Goal: Task Accomplishment & Management: Manage account settings

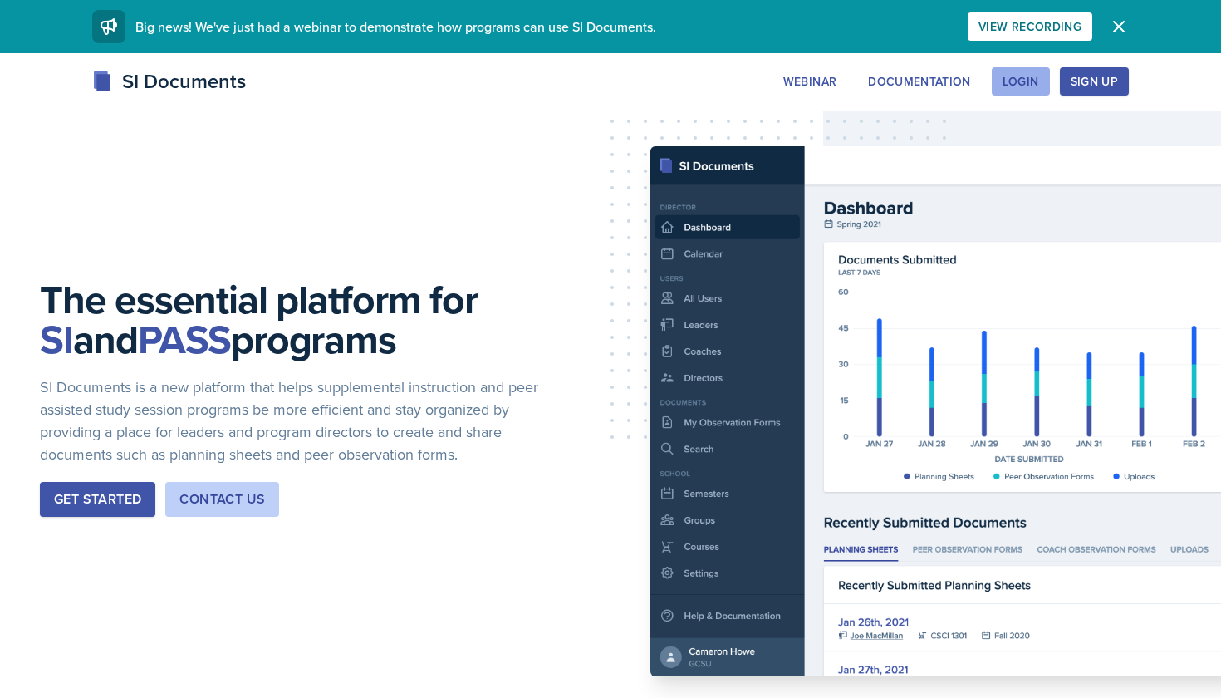
click at [1016, 90] on button "Login" at bounding box center [1020, 81] width 58 height 28
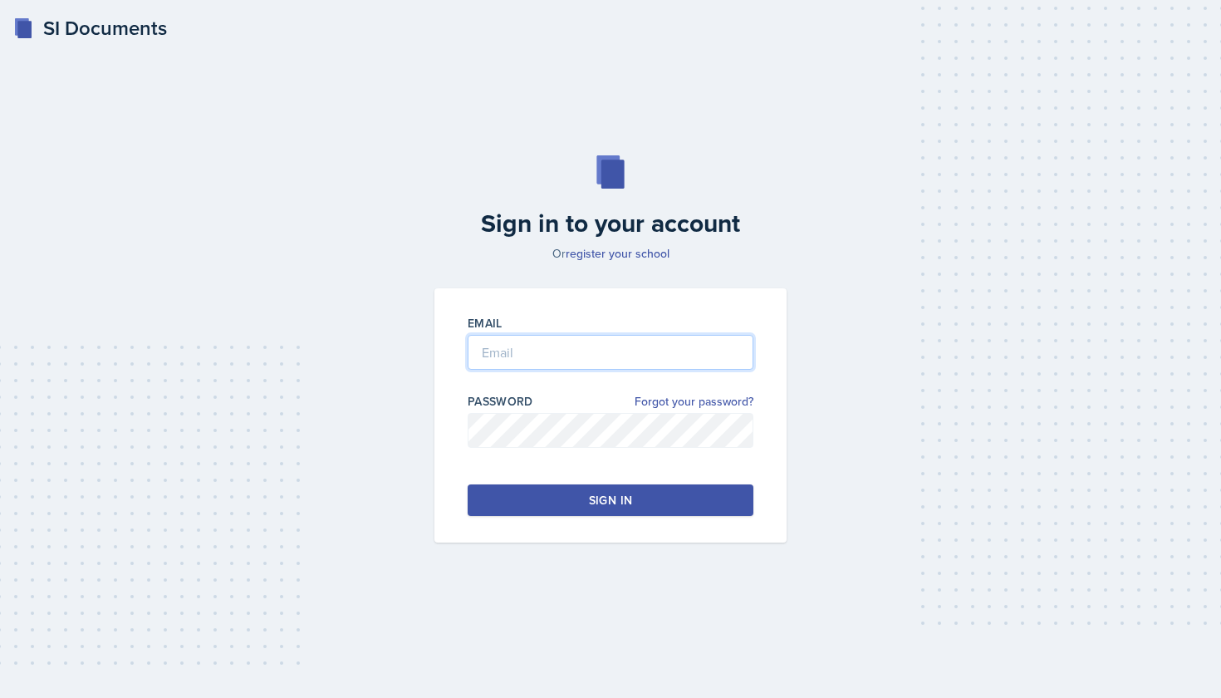
type input "[EMAIL_ADDRESS][DOMAIN_NAME]"
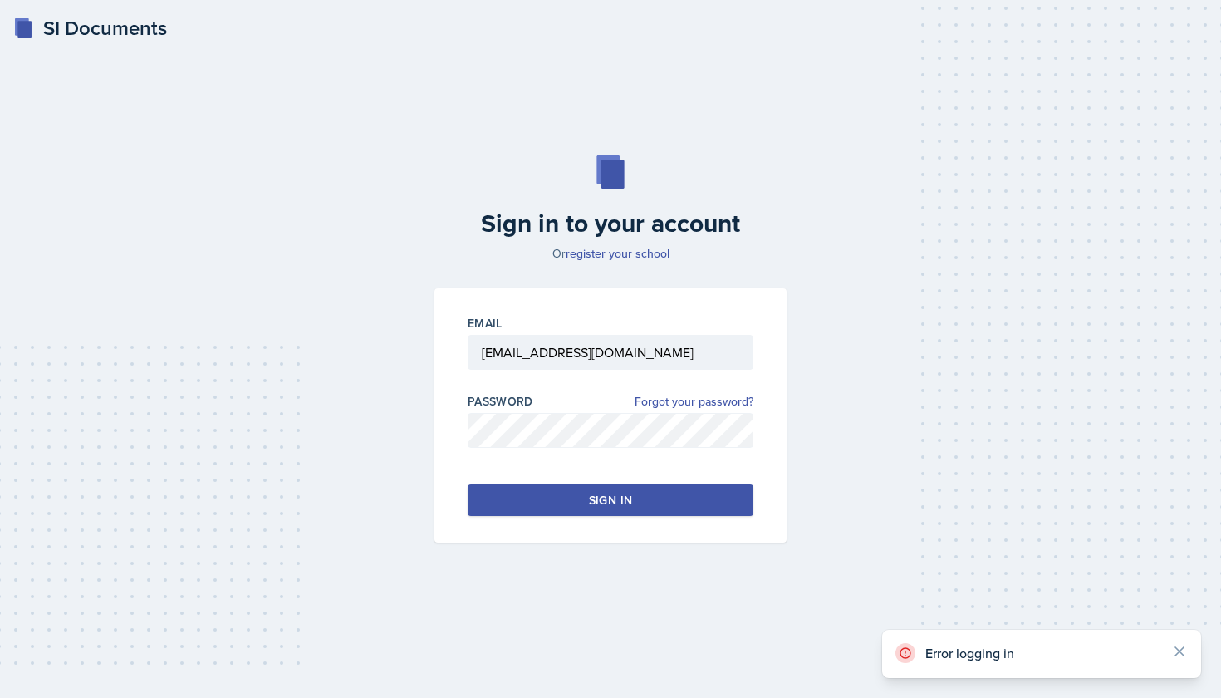
click at [652, 519] on div "Email [EMAIL_ADDRESS][DOMAIN_NAME] Password Forgot your password? Sign in" at bounding box center [610, 415] width 352 height 254
click at [649, 503] on button "Sign in" at bounding box center [611, 500] width 286 height 32
click at [621, 497] on div "Sign in" at bounding box center [610, 500] width 43 height 17
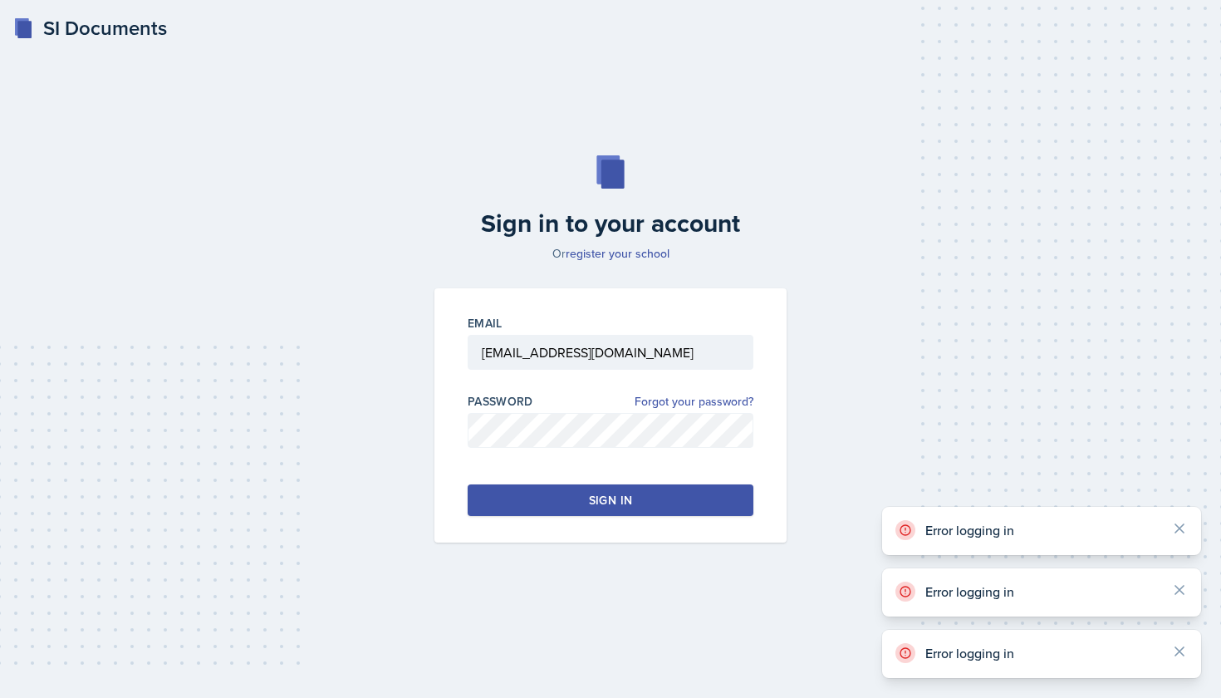
click at [621, 497] on div "Sign in" at bounding box center [610, 500] width 43 height 17
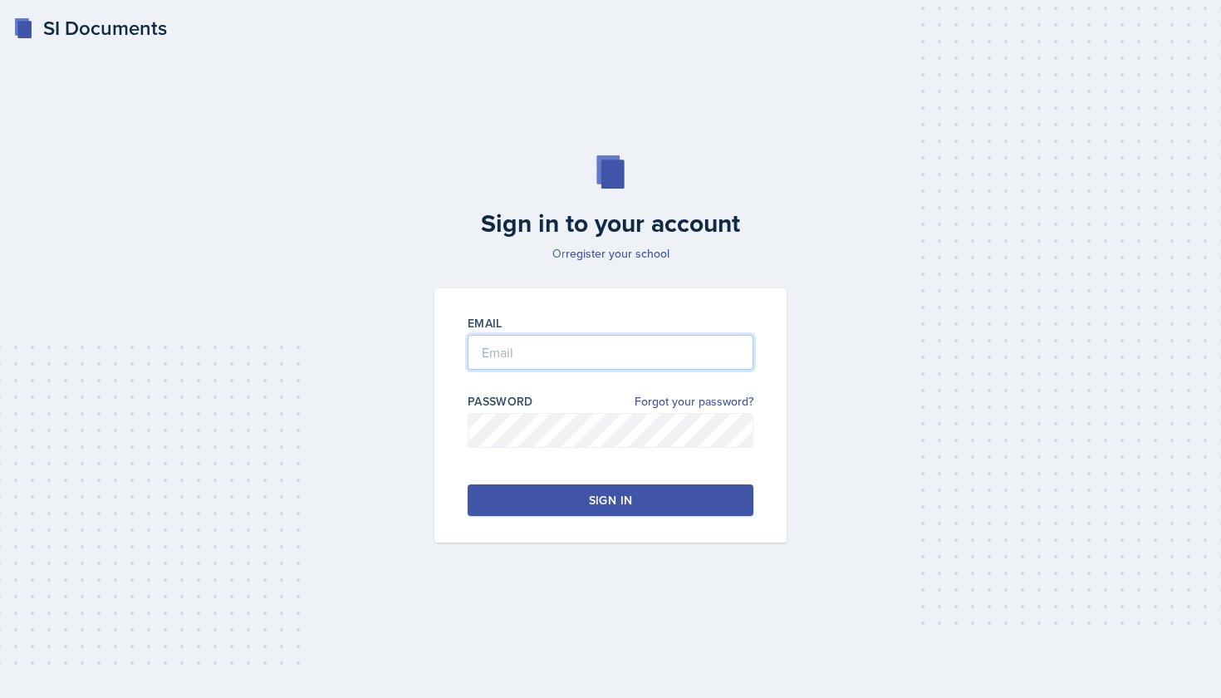
type input "[EMAIL_ADDRESS][DOMAIN_NAME]"
click at [622, 509] on button "Sign in" at bounding box center [611, 500] width 286 height 32
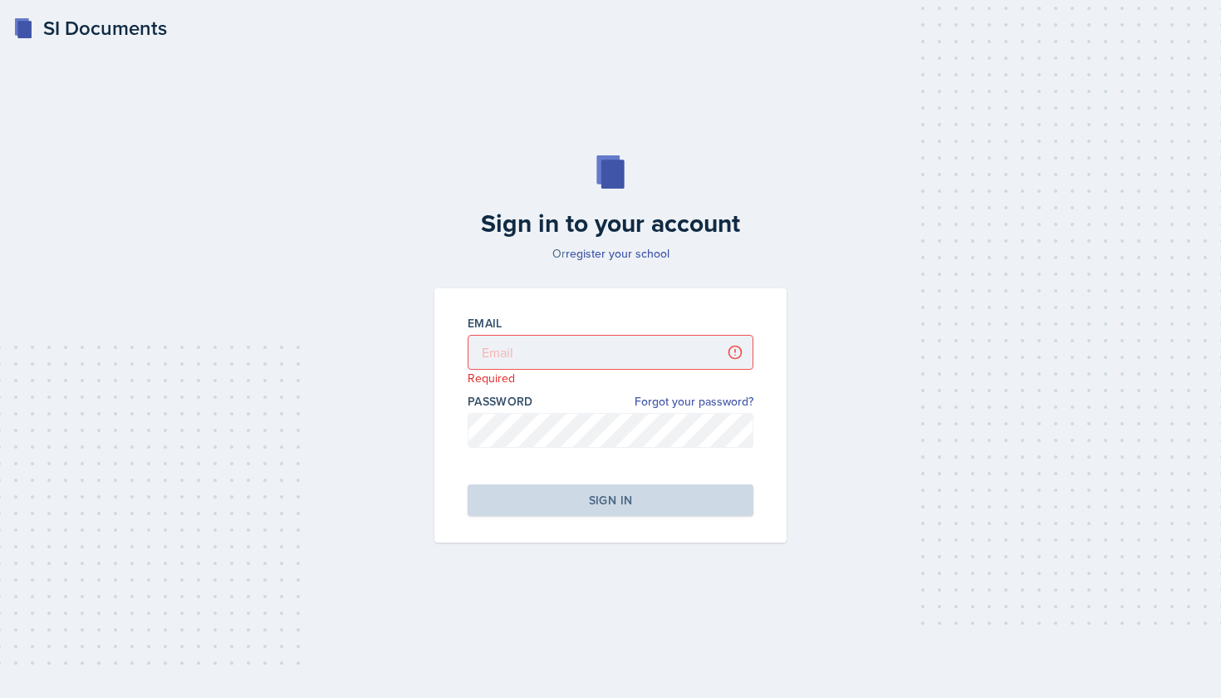
click at [71, 32] on div "SI Documents" at bounding box center [90, 28] width 154 height 30
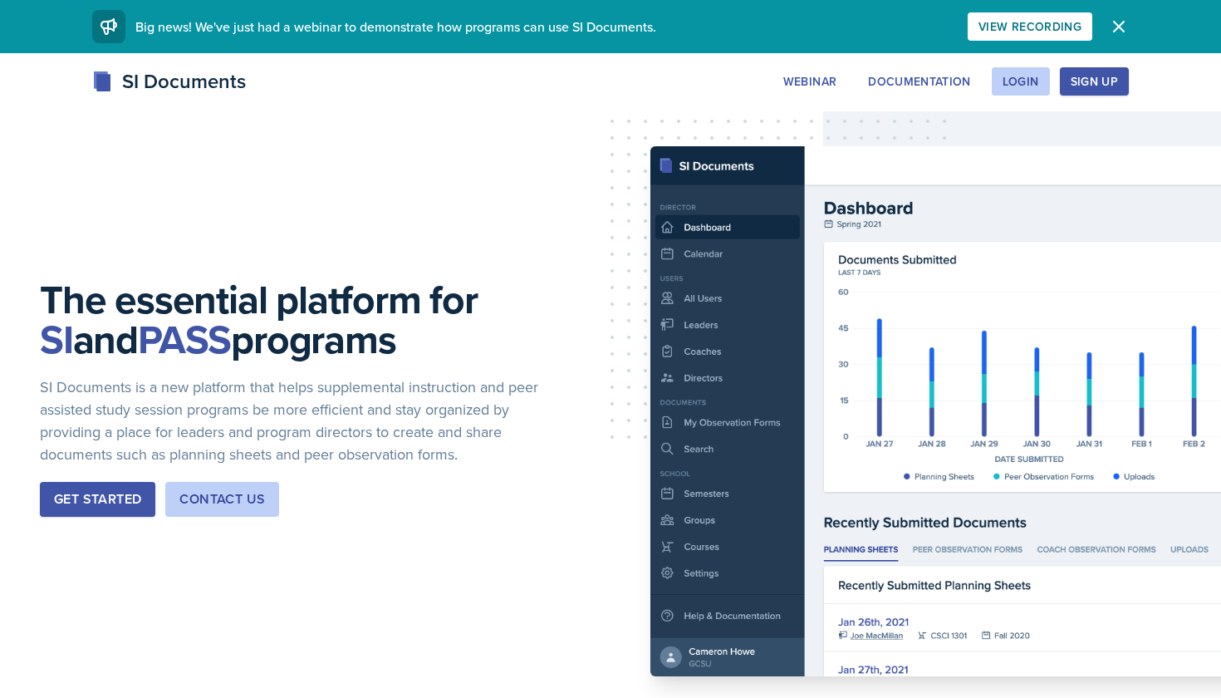
click at [1116, 24] on icon "button" at bounding box center [1119, 27] width 10 height 10
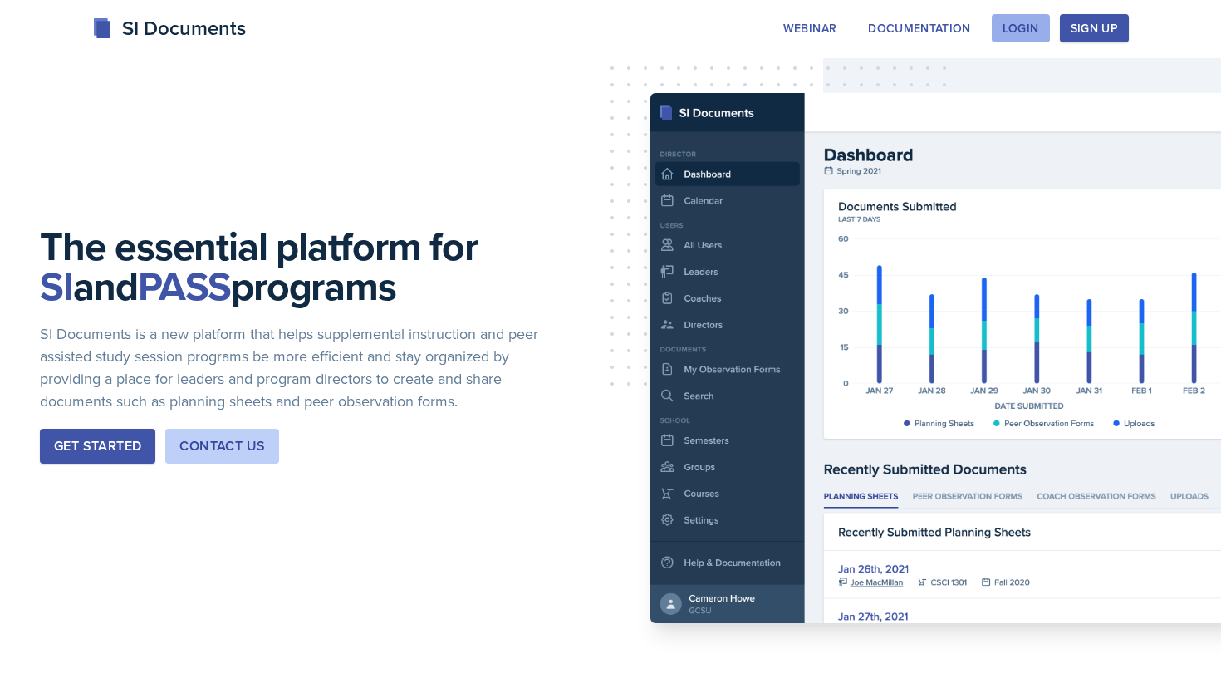
click at [1016, 30] on div "Login" at bounding box center [1020, 28] width 37 height 13
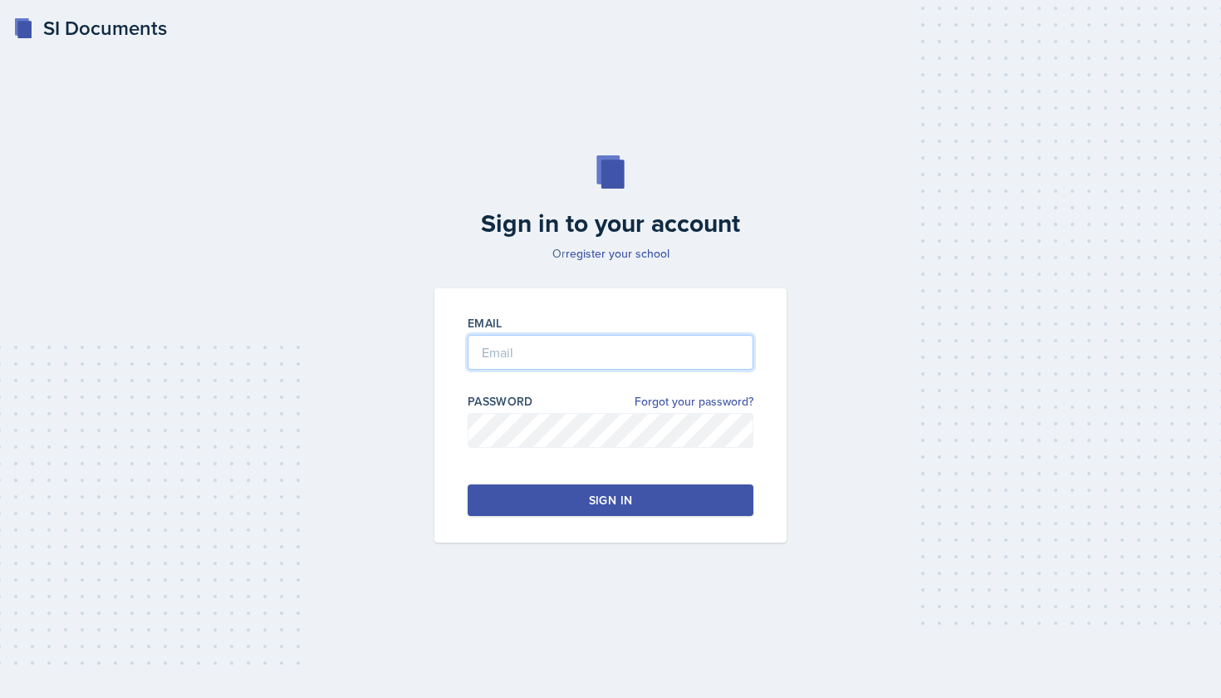
type input "[EMAIL_ADDRESS][DOMAIN_NAME]"
click at [657, 497] on button "Sign in" at bounding box center [611, 500] width 286 height 32
click at [611, 495] on div "Sign in" at bounding box center [610, 500] width 43 height 17
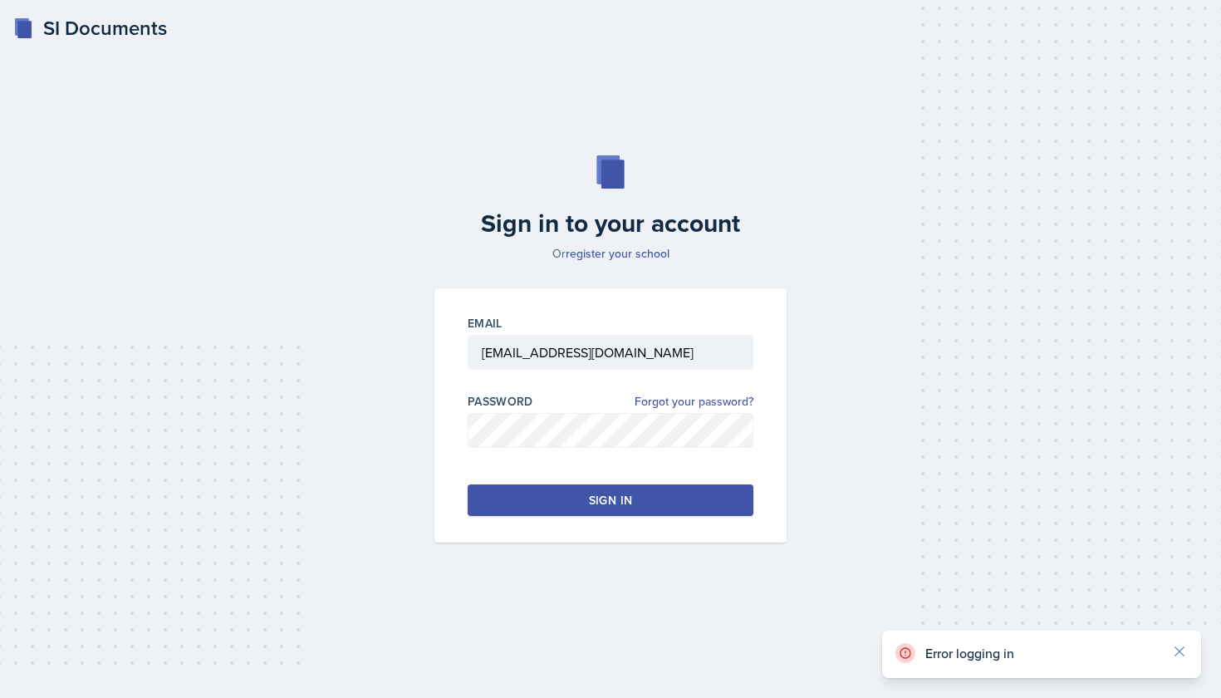
click at [611, 495] on div "Sign in" at bounding box center [610, 500] width 43 height 17
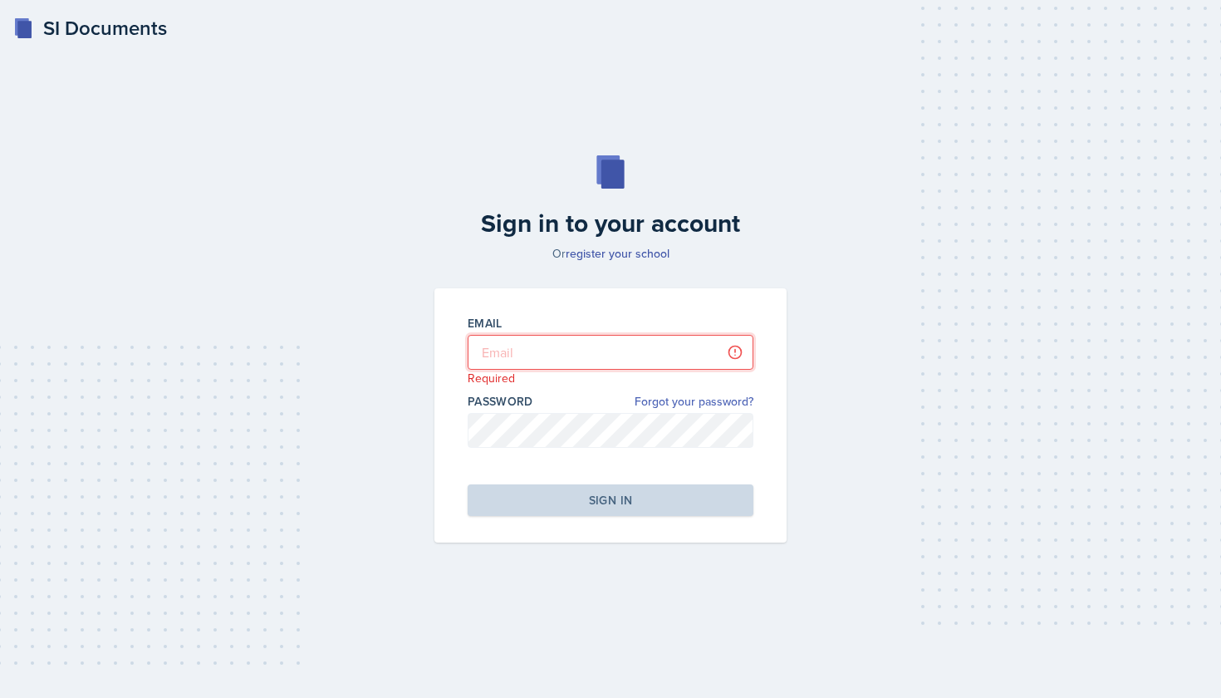
type input "[EMAIL_ADDRESS][DOMAIN_NAME]"
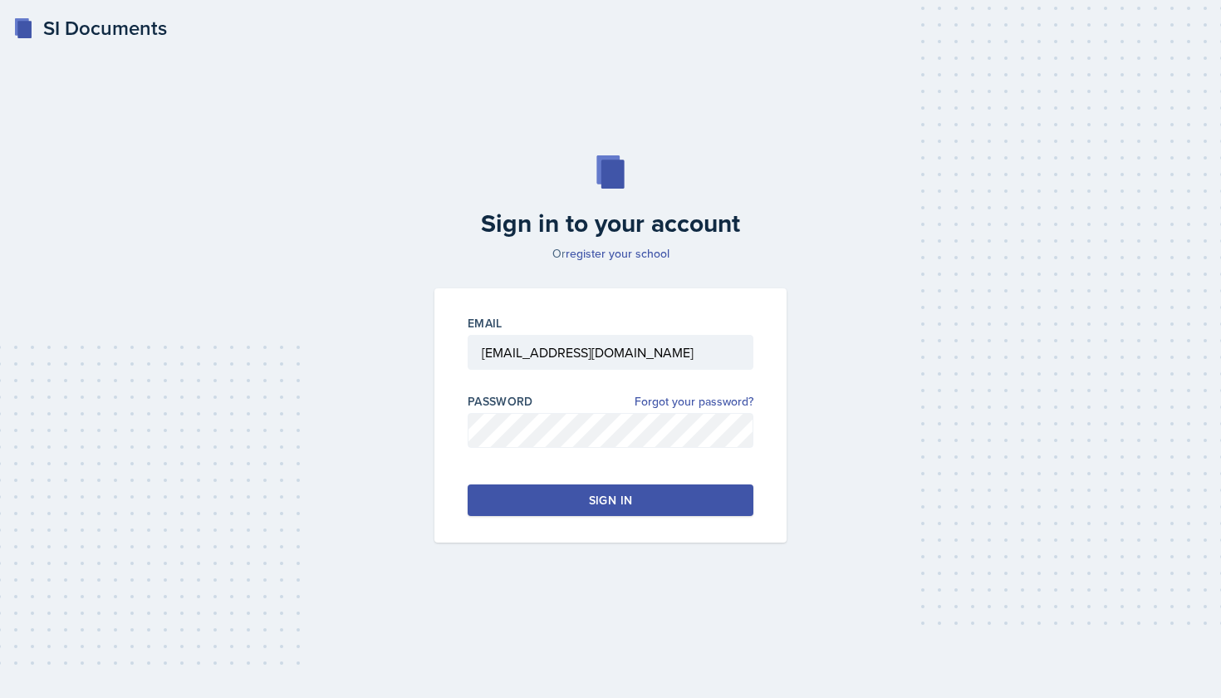
click at [649, 508] on button "Sign in" at bounding box center [611, 500] width 286 height 32
click at [576, 505] on button "Sign in" at bounding box center [611, 500] width 286 height 32
click at [580, 507] on button "Sign in" at bounding box center [611, 500] width 286 height 32
click at [627, 493] on div "Sign in" at bounding box center [610, 500] width 43 height 17
